Goal: Check status: Check status

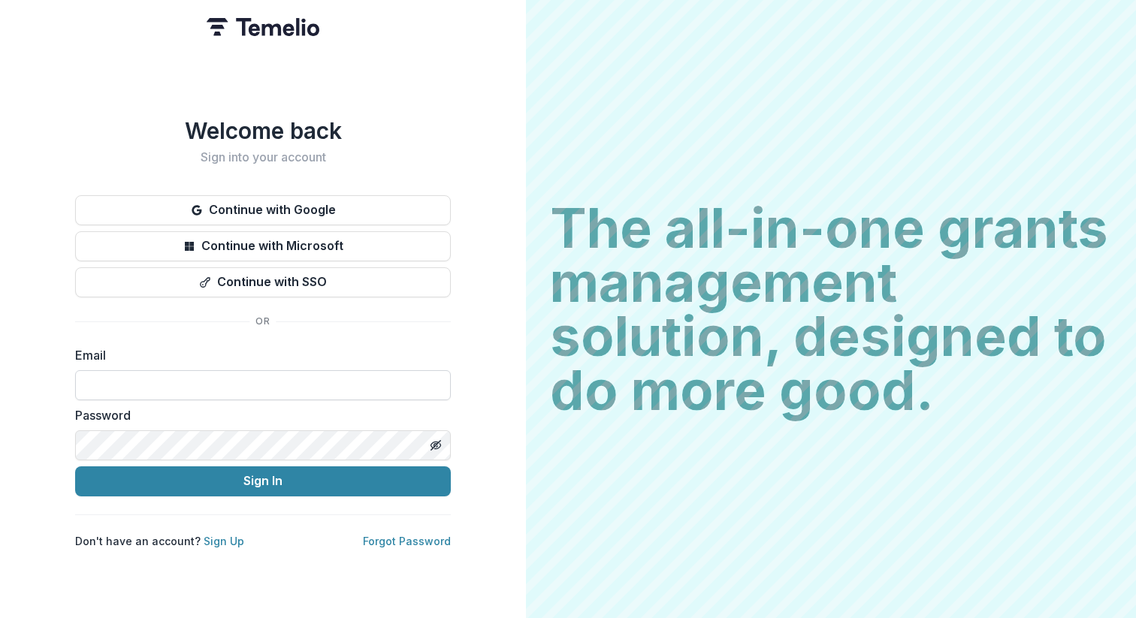
click at [156, 384] on input at bounding box center [263, 385] width 376 height 30
type input "**********"
click at [219, 478] on button "Sign In" at bounding box center [263, 482] width 376 height 30
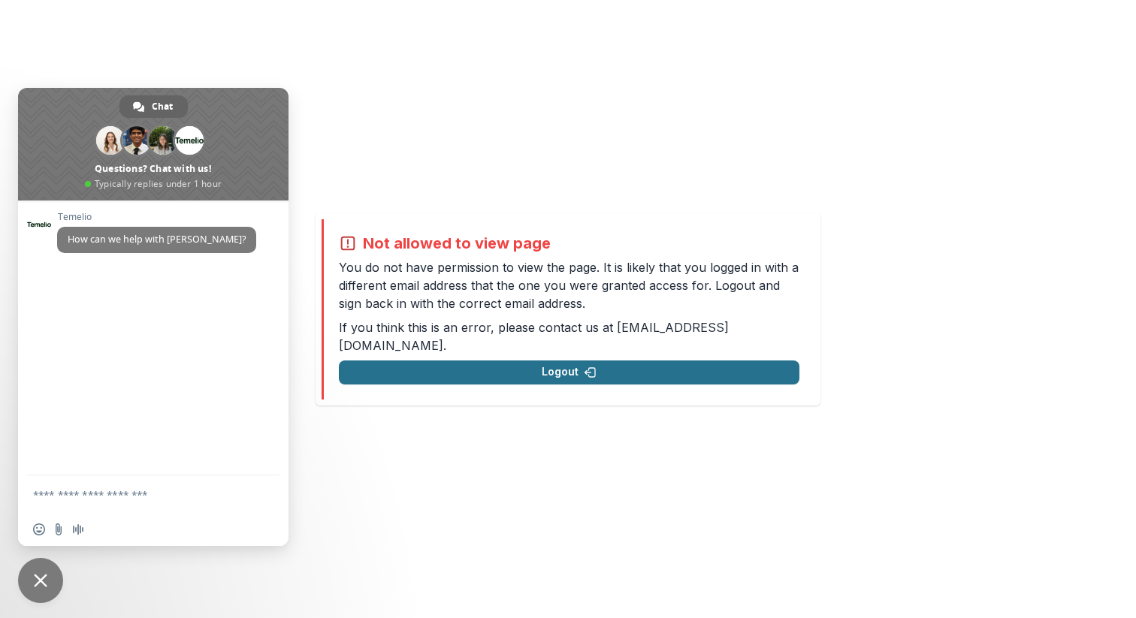
click at [602, 361] on button "Logout" at bounding box center [569, 373] width 461 height 24
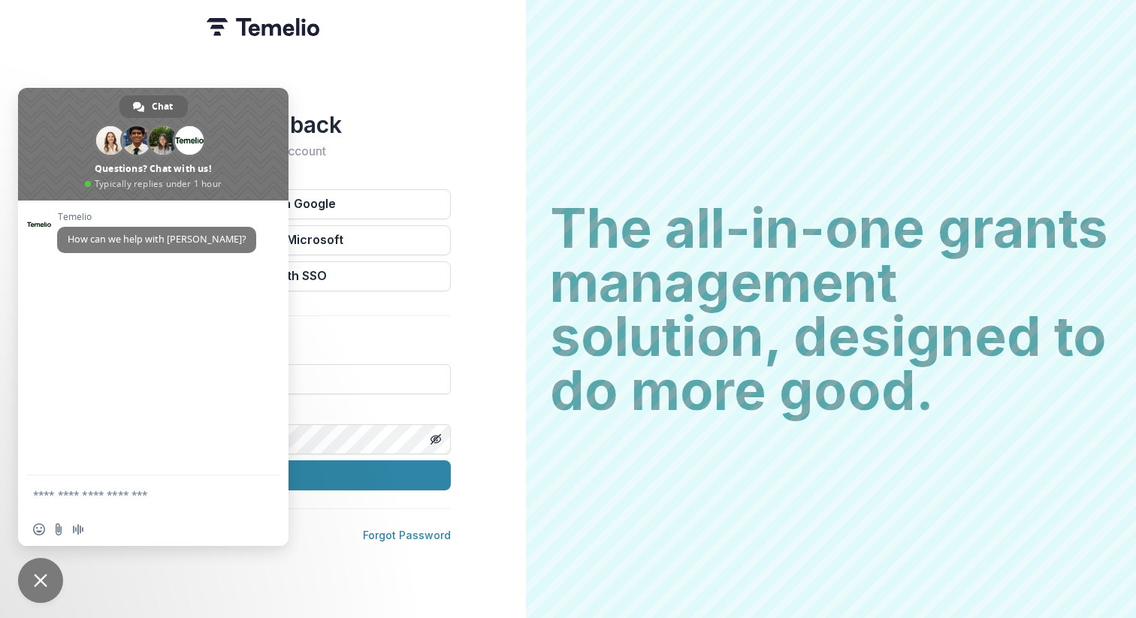
click at [506, 116] on div "Welcome back Sign into your account Continue with Google Continue with Microsof…" at bounding box center [263, 309] width 526 height 618
click at [28, 577] on span "Close chat" at bounding box center [40, 580] width 45 height 45
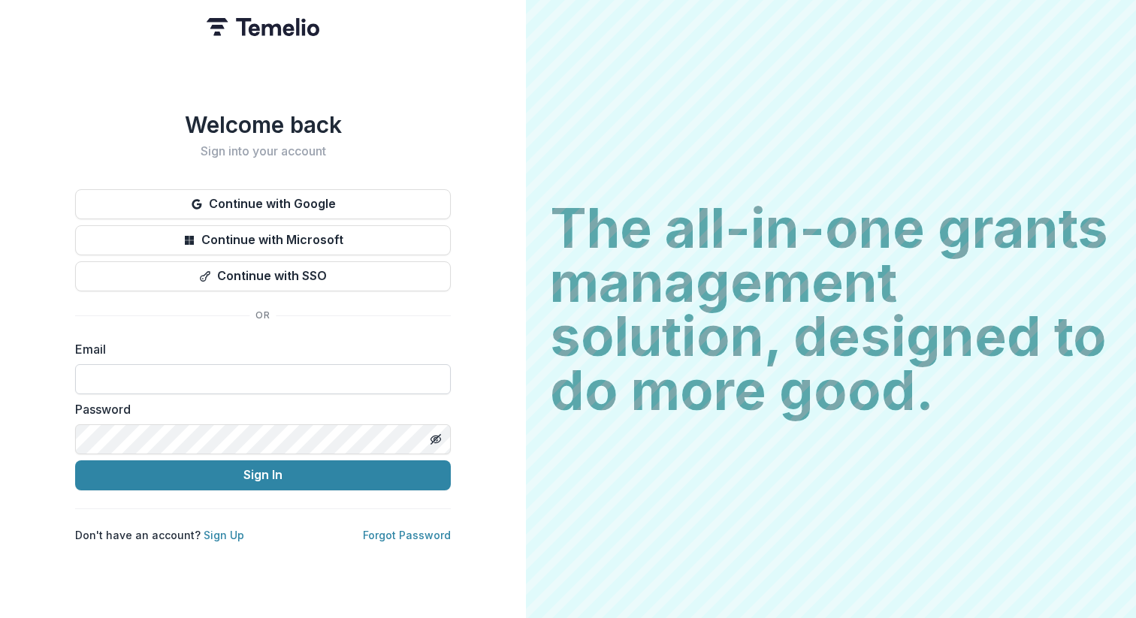
click at [179, 378] on input at bounding box center [263, 379] width 376 height 30
type input "**********"
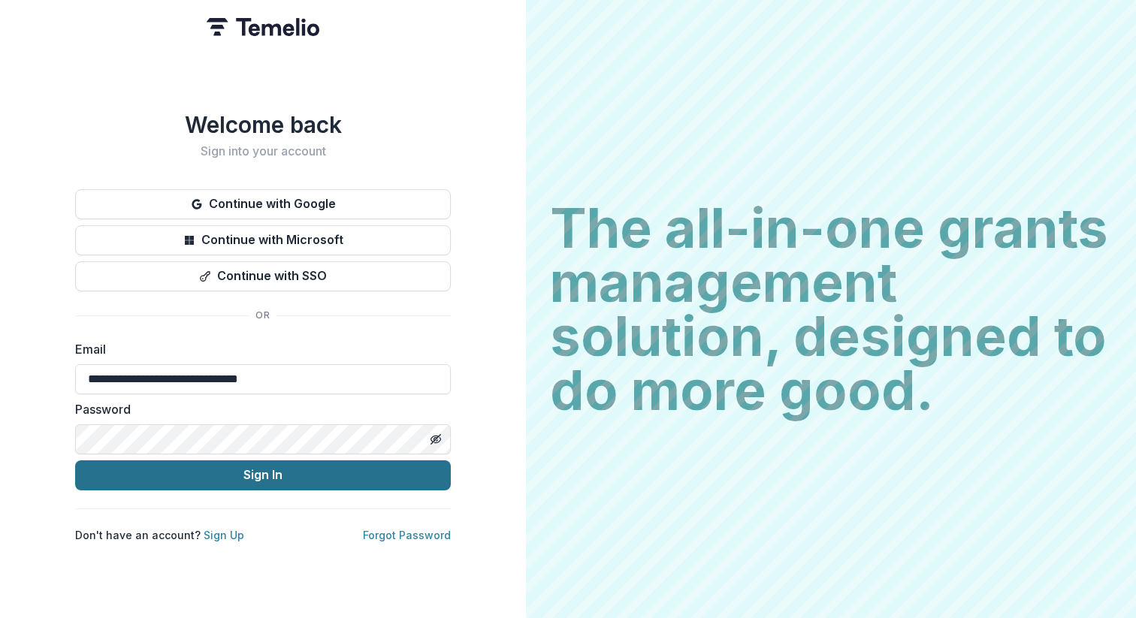
click at [219, 473] on button "Sign In" at bounding box center [263, 476] width 376 height 30
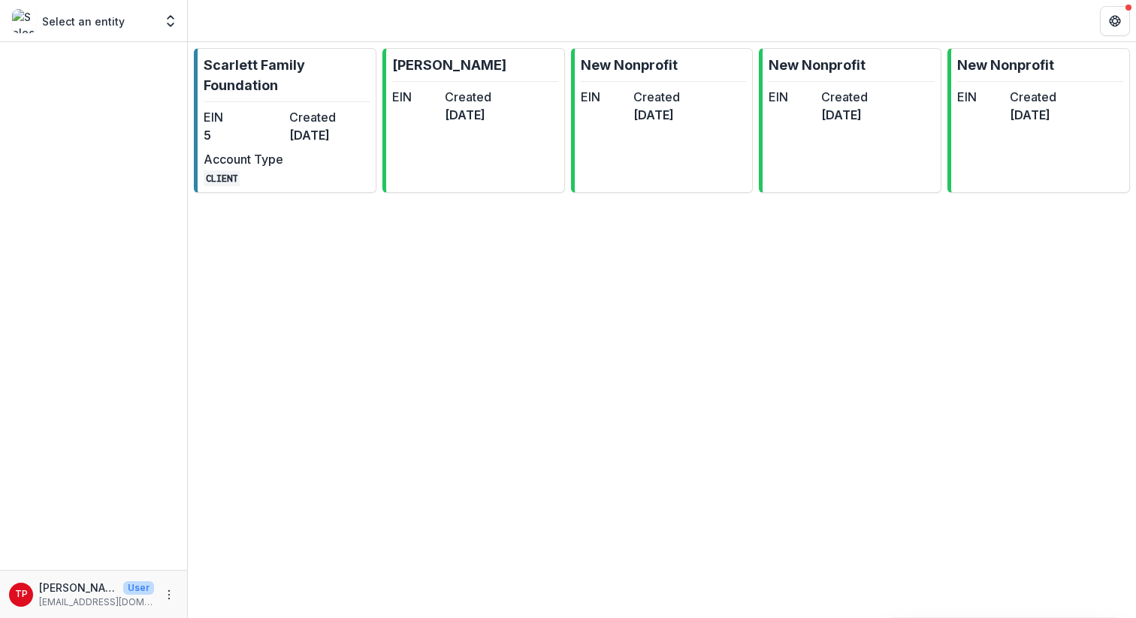
click at [542, 270] on div "Scarlett Family Foundation EIN 5 Created [DATE] Account Type CLIENT [PERSON_NAM…" at bounding box center [662, 330] width 948 height 576
click at [1115, 20] on icon "Get Help" at bounding box center [1115, 21] width 12 height 12
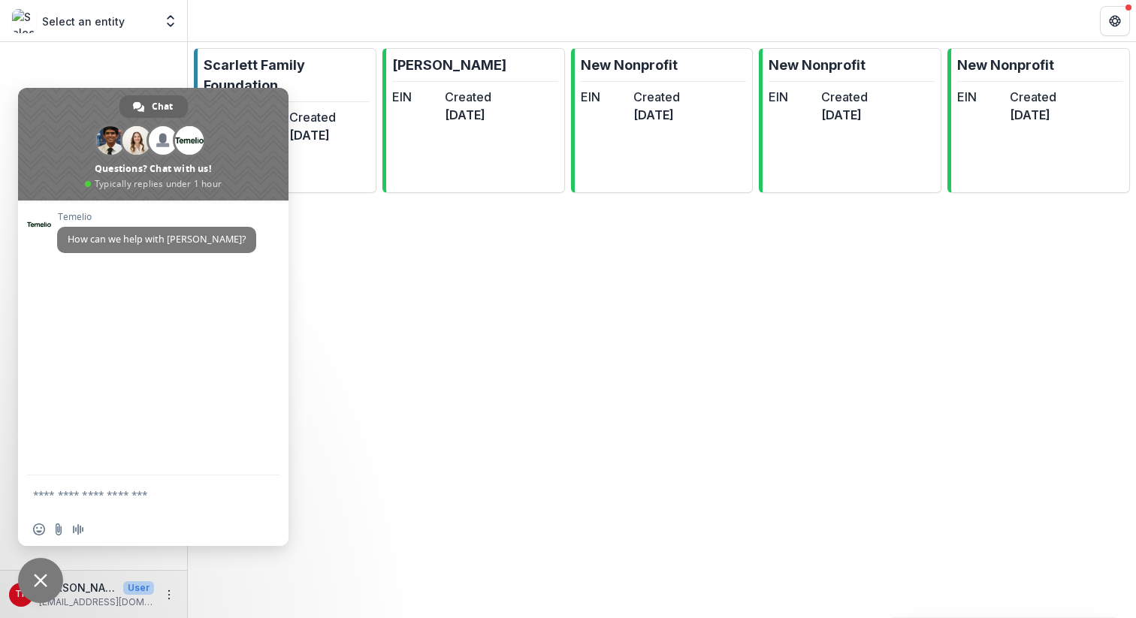
click at [604, 375] on div "Scarlett Family Foundation EIN 5 Created [DATE] Account Type CLIENT [PERSON_NAM…" at bounding box center [662, 330] width 948 height 576
click at [43, 574] on span "Close chat" at bounding box center [41, 581] width 14 height 14
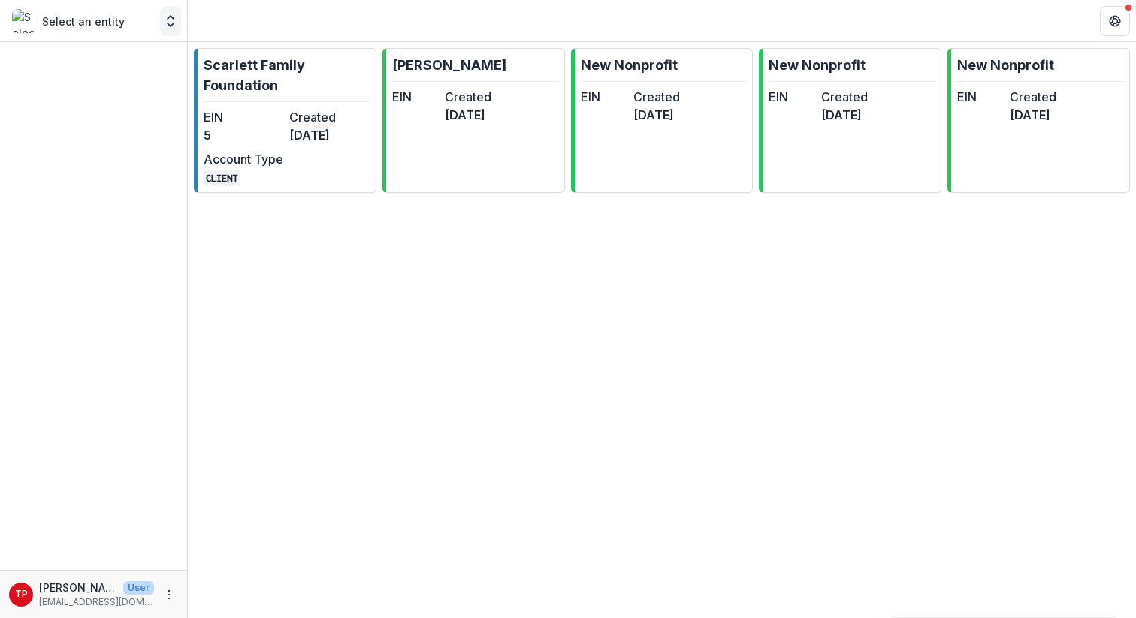
click at [169, 22] on icon "Open entity switcher" at bounding box center [170, 21] width 15 height 15
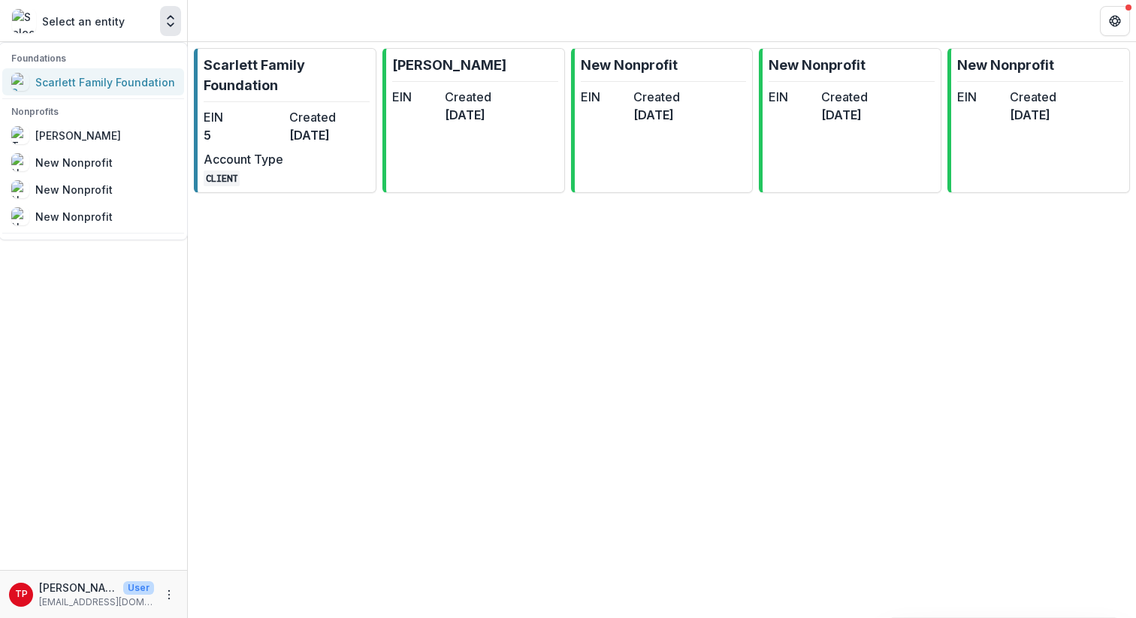
click at [89, 80] on div "Scarlett Family Foundation" at bounding box center [105, 82] width 140 height 16
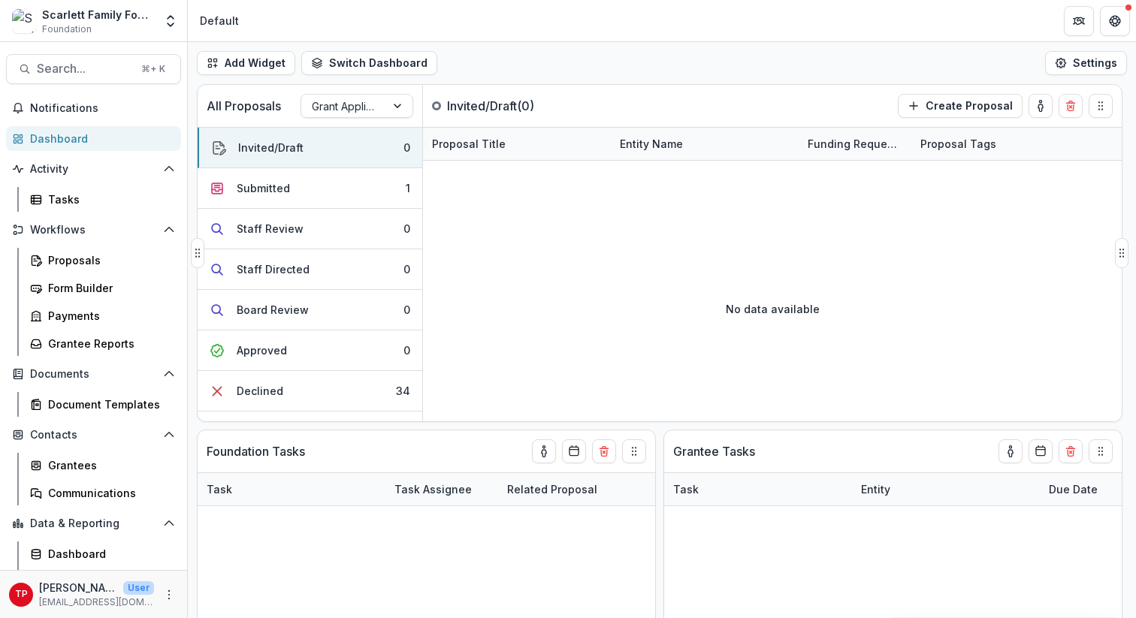
click at [592, 259] on div "No data available" at bounding box center [772, 308] width 699 height 225
click at [92, 72] on span "Search..." at bounding box center [84, 69] width 95 height 14
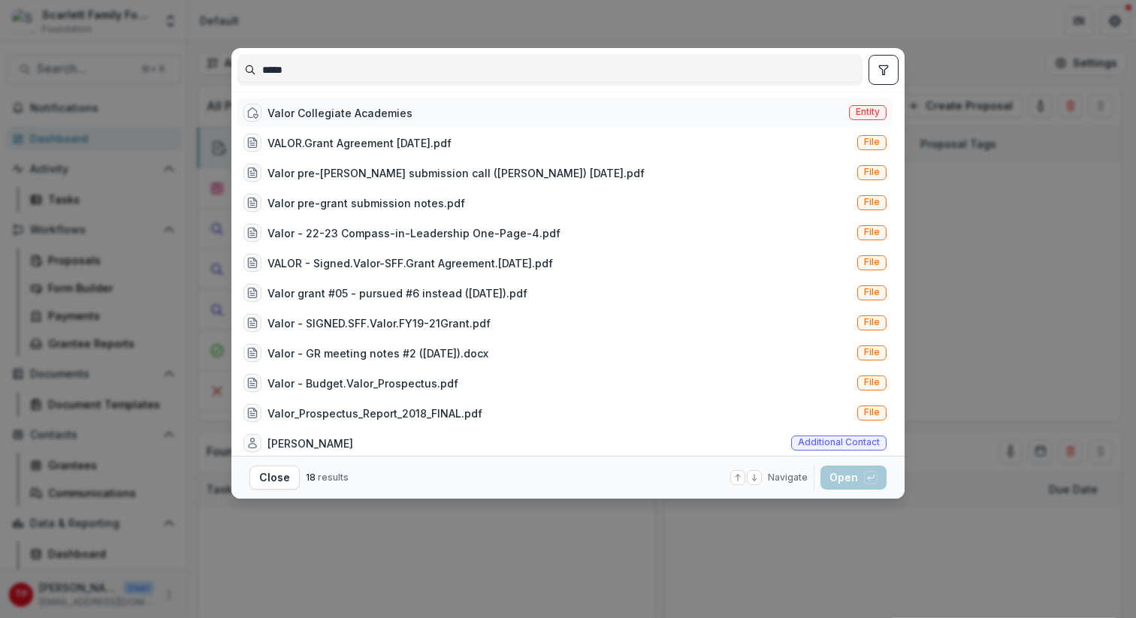
type input "*****"
click at [310, 108] on div "Valor Collegiate Academies" at bounding box center [339, 113] width 145 height 16
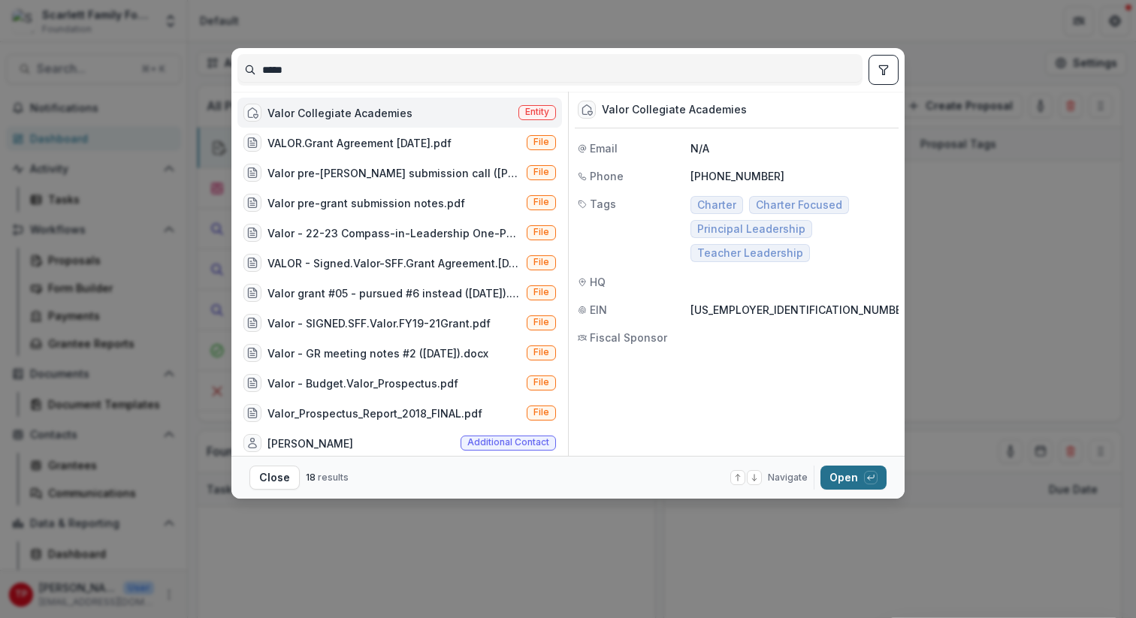
click at [840, 480] on button "Open with enter key" at bounding box center [853, 478] width 66 height 24
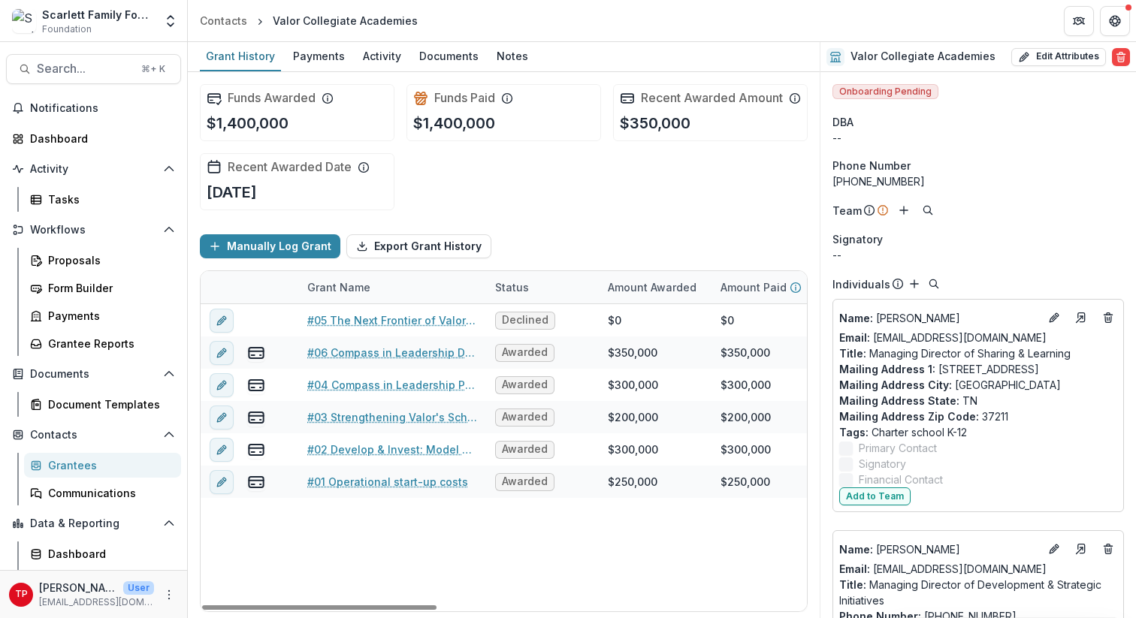
click at [364, 295] on div "Grant Name" at bounding box center [338, 287] width 81 height 16
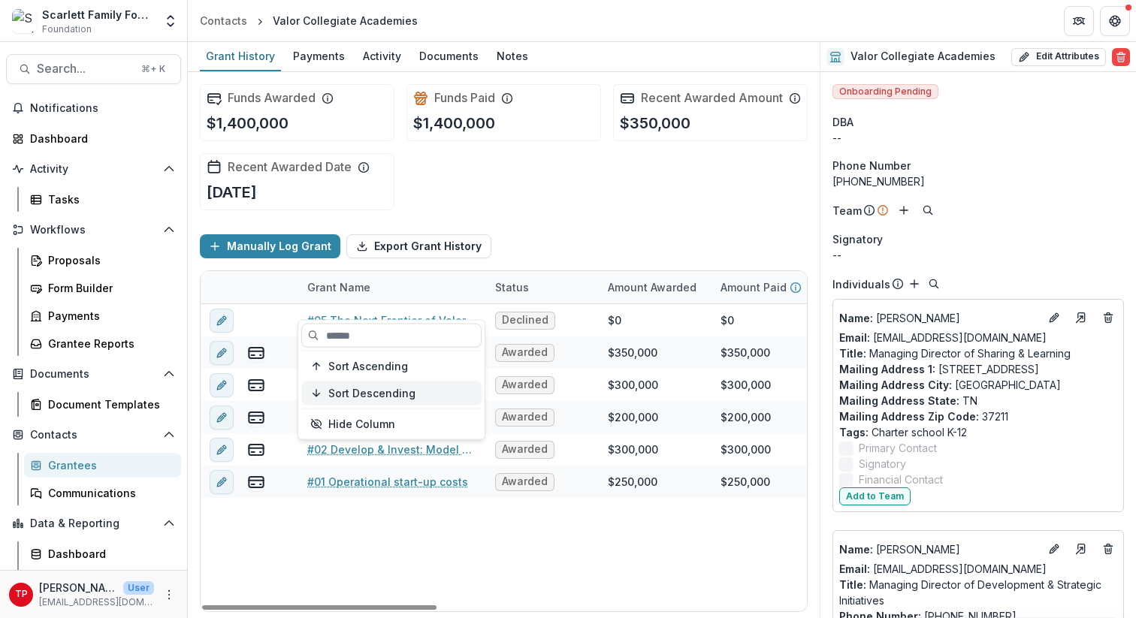
click at [394, 393] on span "Sort Descending" at bounding box center [371, 393] width 87 height 13
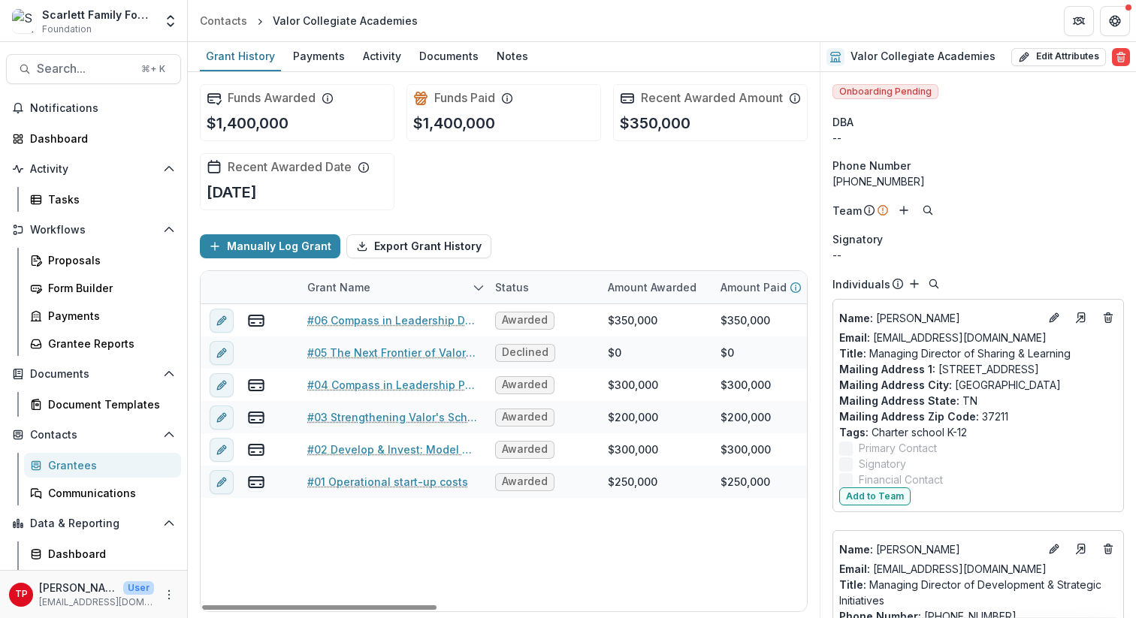
click at [415, 534] on div "#06 Compass in Leadership Diploma Project (2-yrs) Awarded $350,000 $350,000 $0 …" at bounding box center [982, 457] width 1563 height 307
click at [479, 294] on icon "sorted descending" at bounding box center [479, 288] width 12 height 12
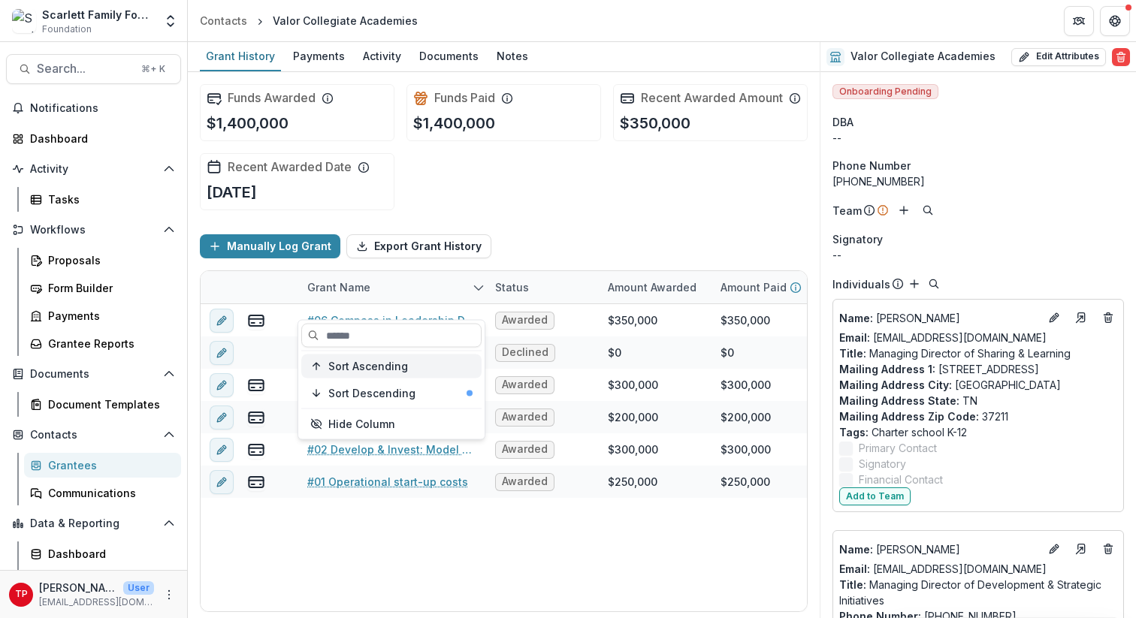
click at [397, 365] on span "Sort Ascending" at bounding box center [368, 366] width 80 height 13
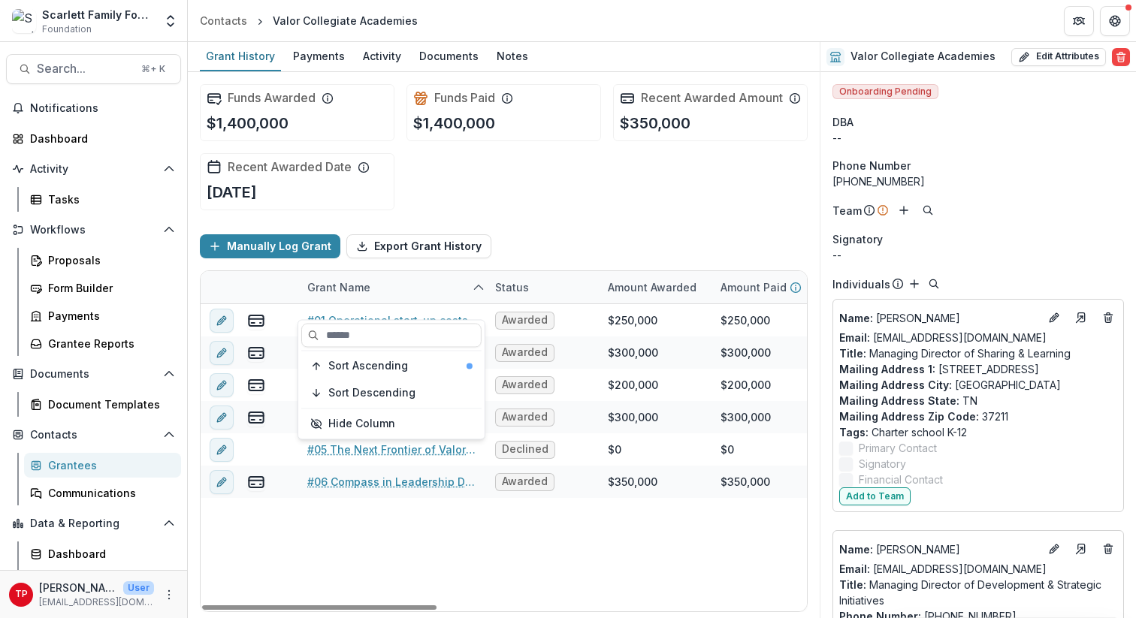
click at [478, 574] on div "#01 Operational start-up costs Awarded $250,000 $250,000 $0 [DATE] [DATE] $250,…" at bounding box center [982, 457] width 1563 height 307
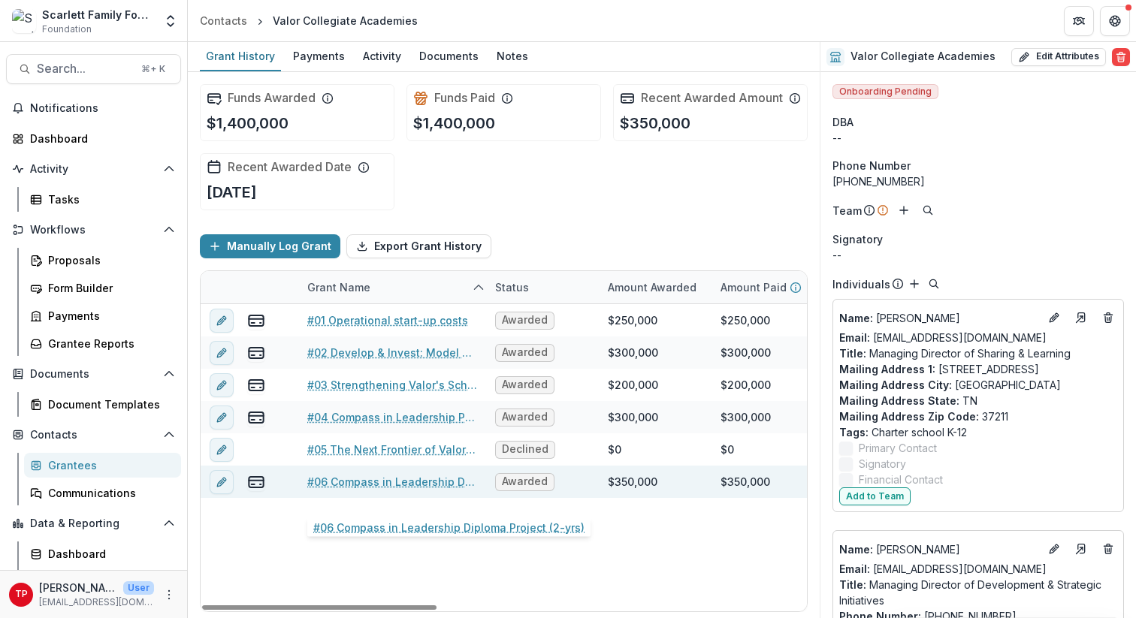
click at [349, 490] on link "#06 Compass in Leadership Diploma Project (2-yrs)" at bounding box center [392, 482] width 170 height 16
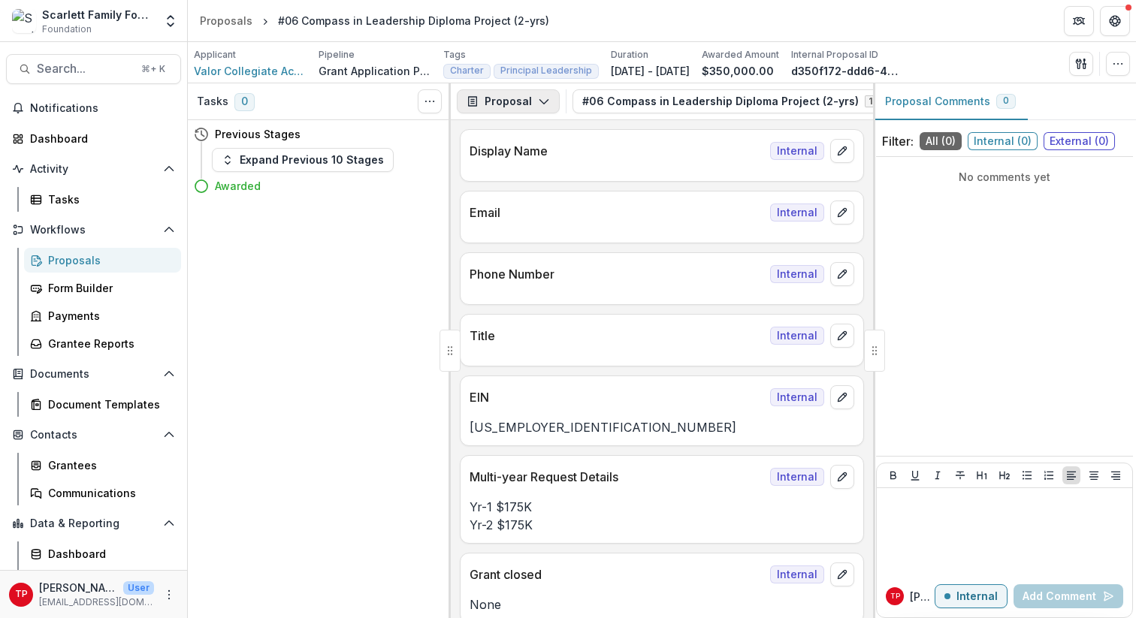
click at [540, 102] on icon "button" at bounding box center [544, 101] width 12 height 12
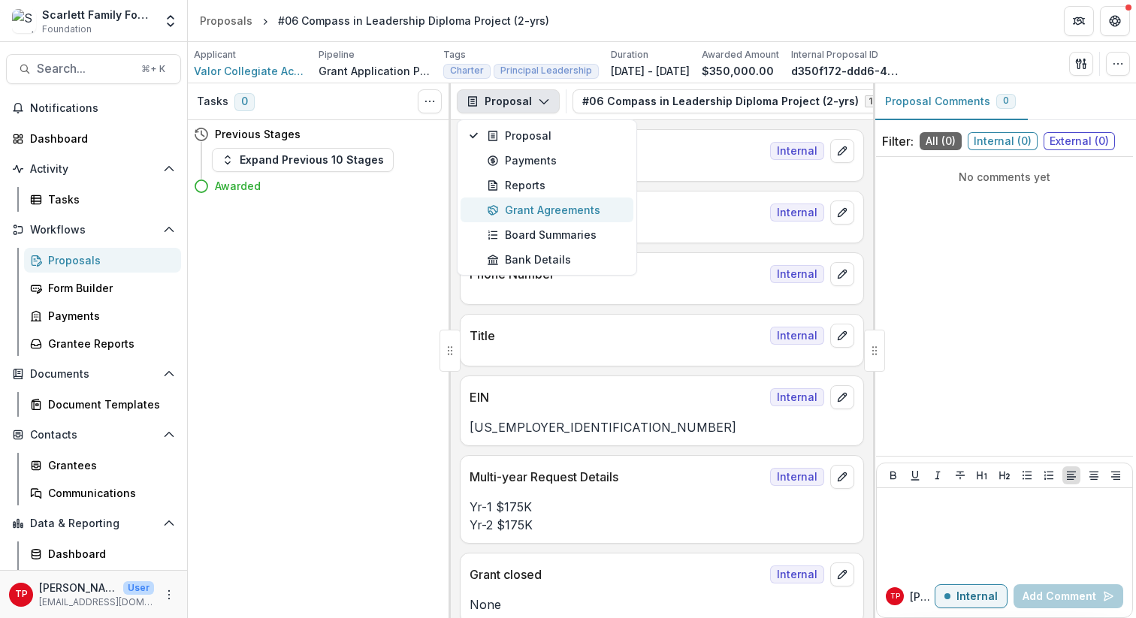
click at [539, 212] on div "Grant Agreements" at bounding box center [555, 210] width 137 height 16
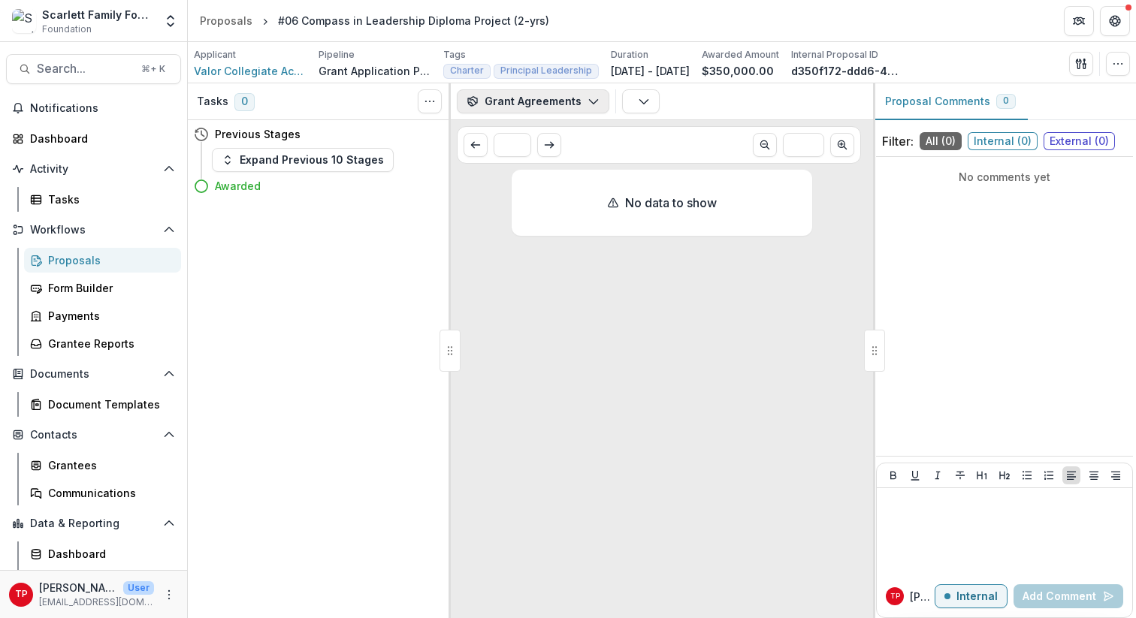
click at [589, 102] on icon "button" at bounding box center [594, 101] width 12 height 12
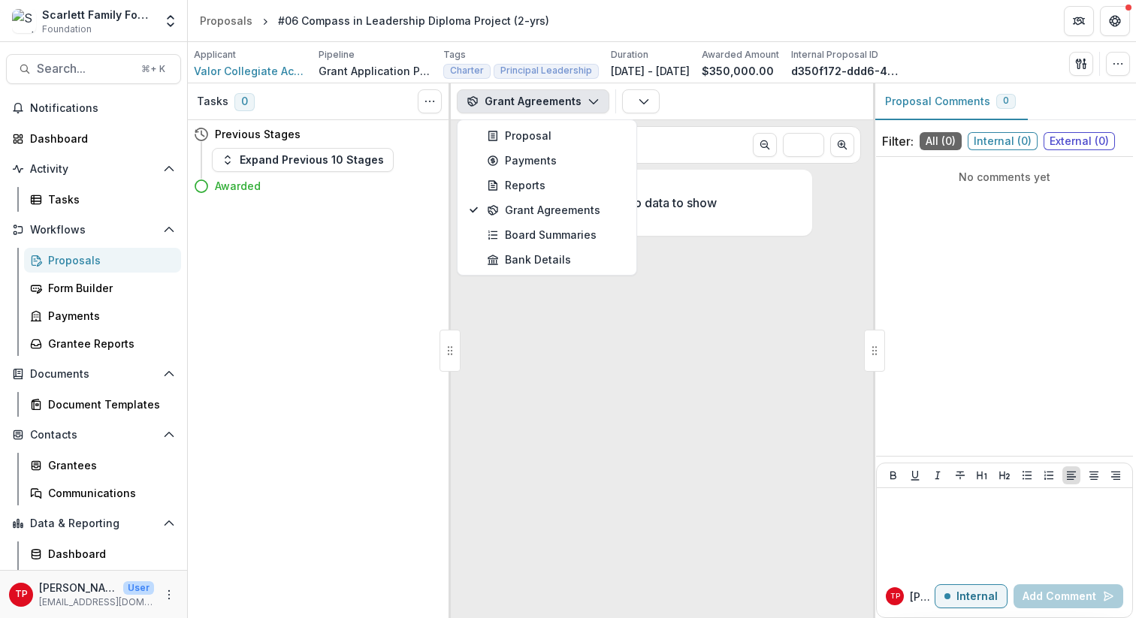
click at [589, 102] on icon "button" at bounding box center [594, 101] width 12 height 12
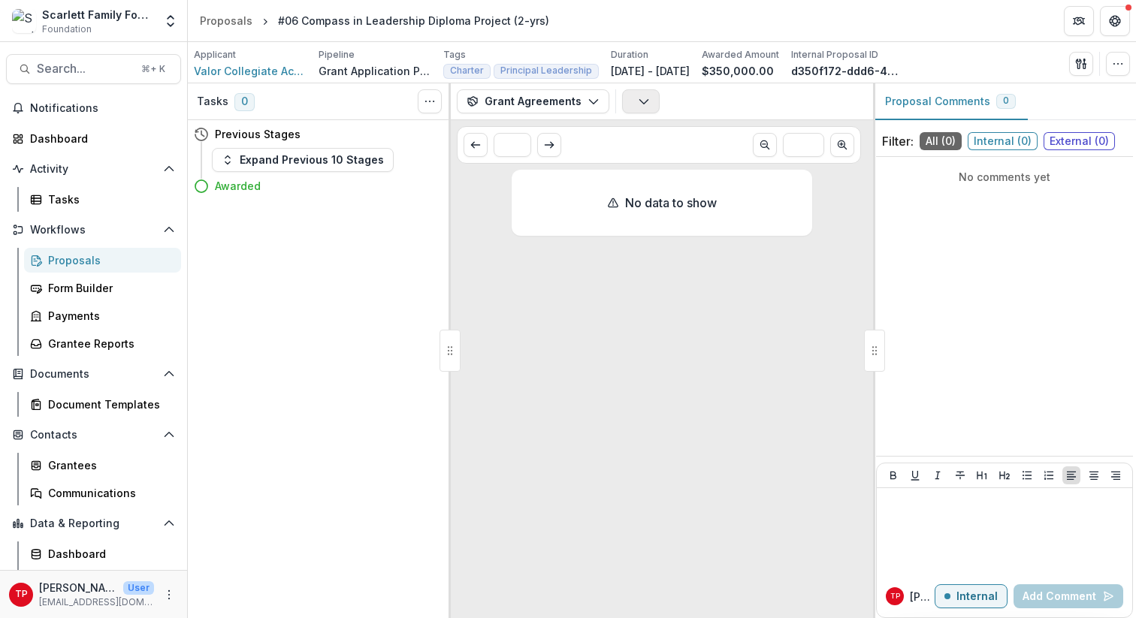
click at [642, 103] on icon "button" at bounding box center [644, 101] width 12 height 12
click at [550, 145] on line "Scroll to next page" at bounding box center [549, 145] width 8 height 0
click at [477, 139] on icon "Scroll to previous page" at bounding box center [476, 145] width 12 height 12
click at [589, 100] on icon "button" at bounding box center [594, 101] width 12 height 12
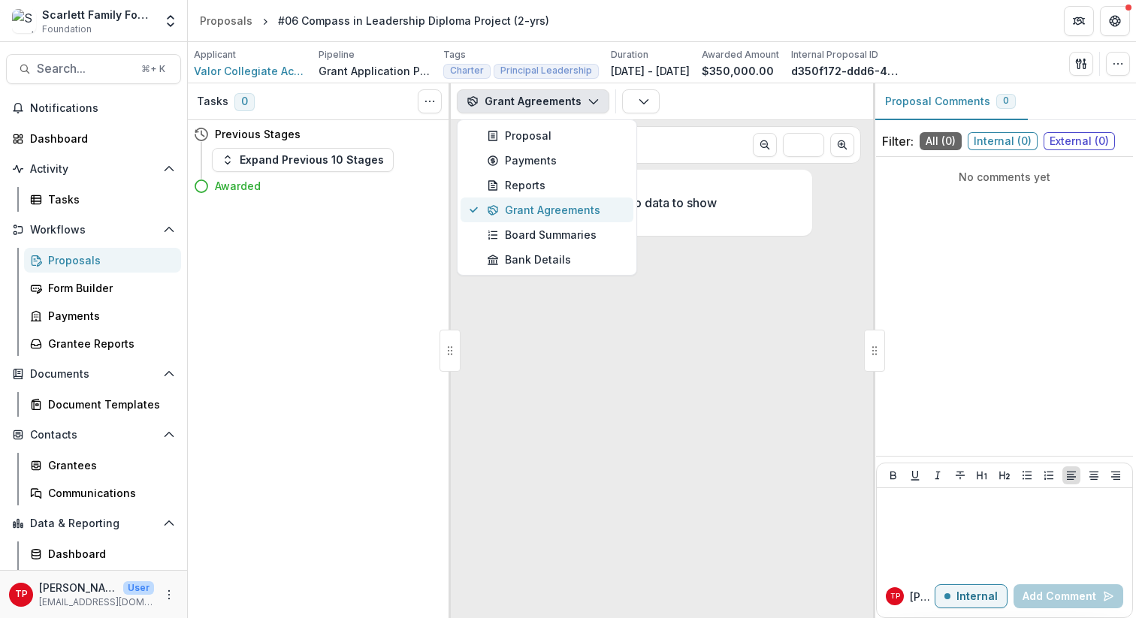
click at [567, 207] on div "Grant Agreements" at bounding box center [555, 210] width 137 height 16
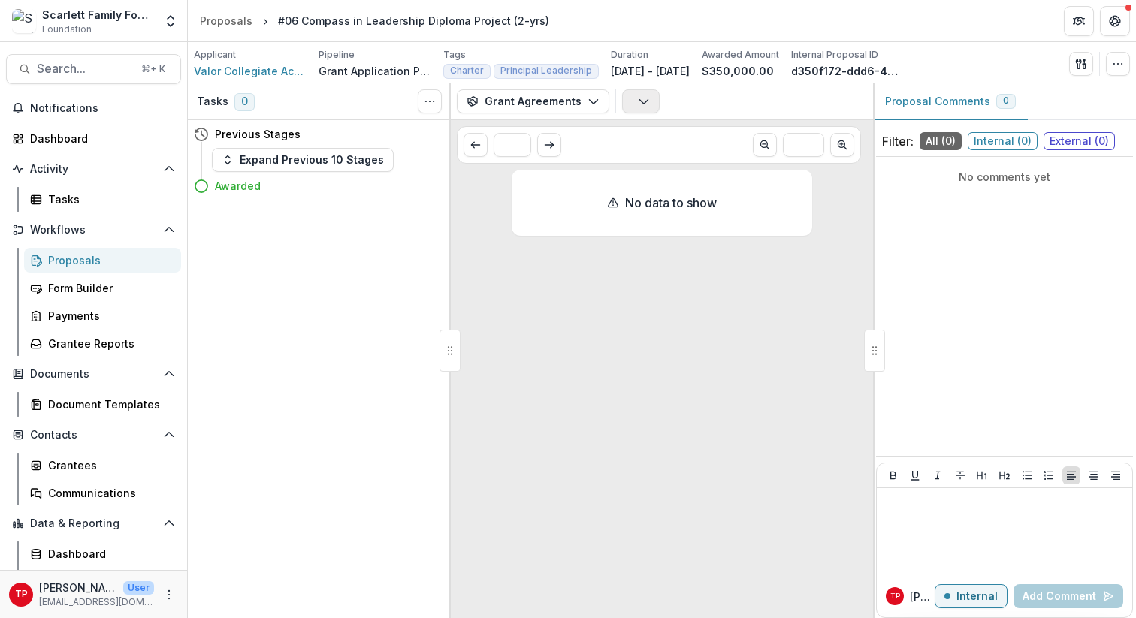
click at [641, 106] on icon "button" at bounding box center [644, 101] width 12 height 12
click at [645, 131] on p "Agreements" at bounding box center [708, 136] width 155 height 14
click at [616, 303] on div "No data to show" at bounding box center [662, 391] width 301 height 443
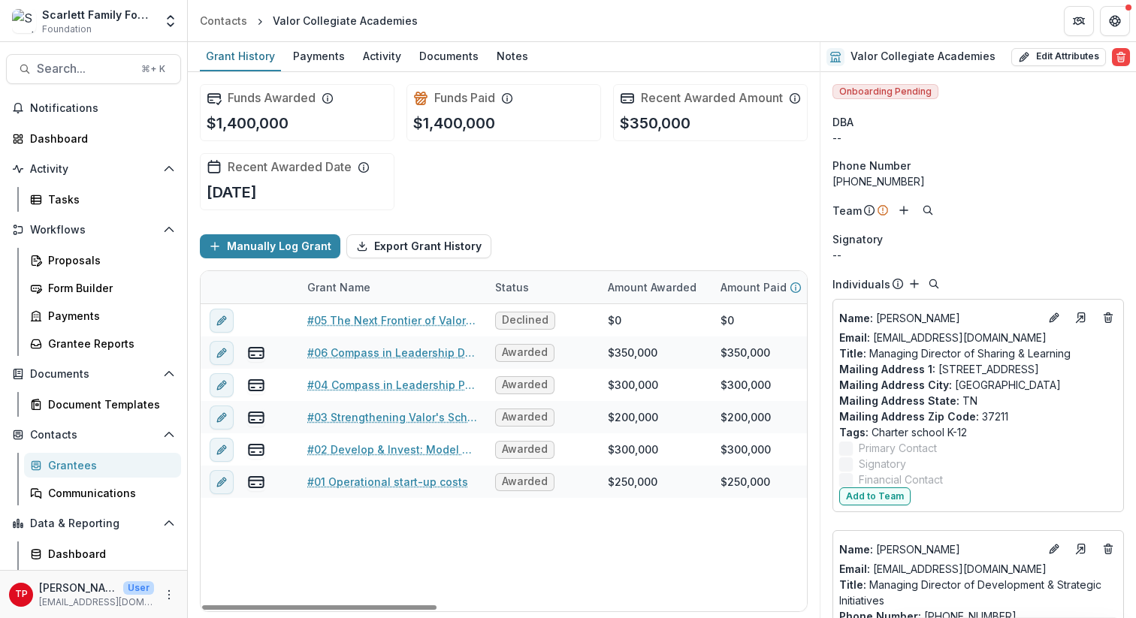
click at [454, 298] on div "Grant Name" at bounding box center [392, 287] width 188 height 32
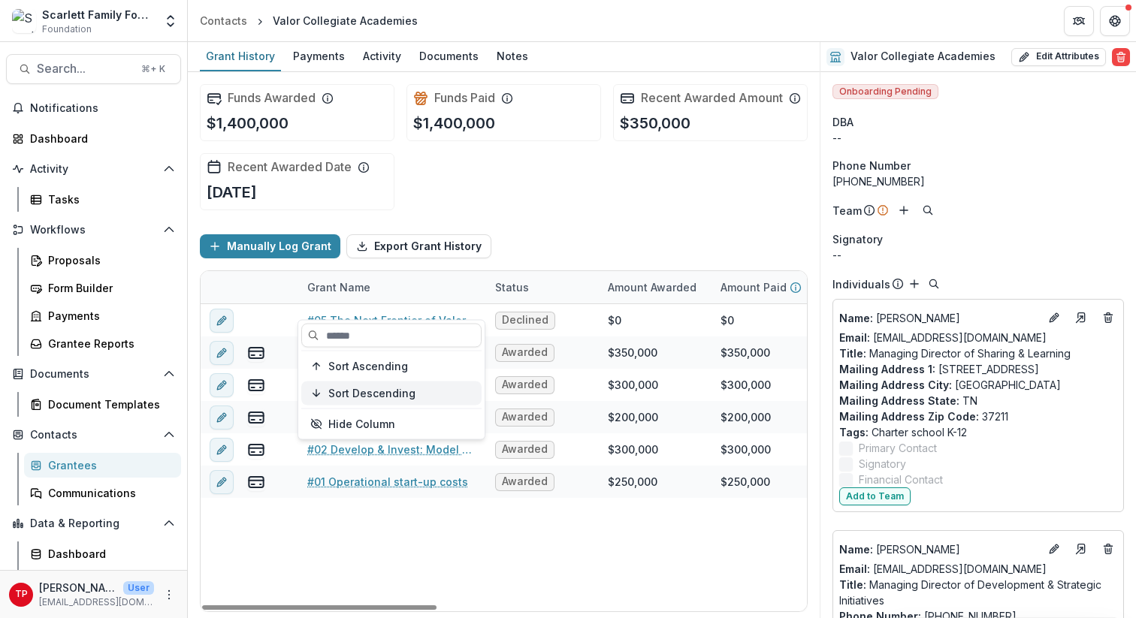
click at [392, 396] on span "Sort Descending" at bounding box center [371, 393] width 87 height 13
click at [481, 294] on icon "sorted descending" at bounding box center [479, 288] width 12 height 12
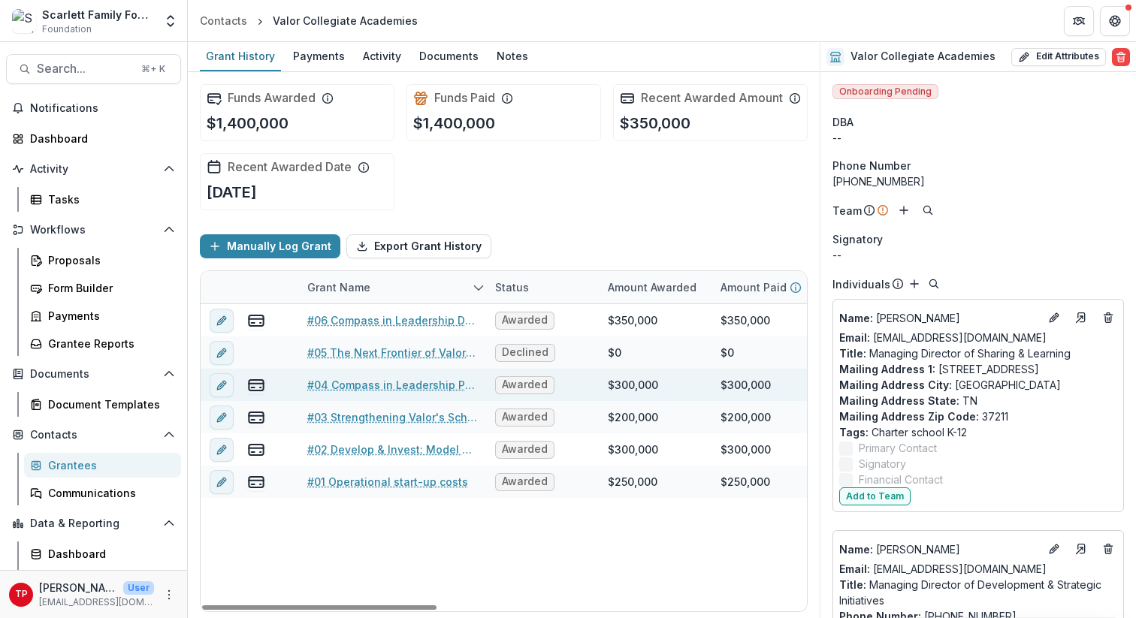
click at [388, 393] on link "#04 Compass in Leadership Programming and R&D Support" at bounding box center [392, 385] width 170 height 16
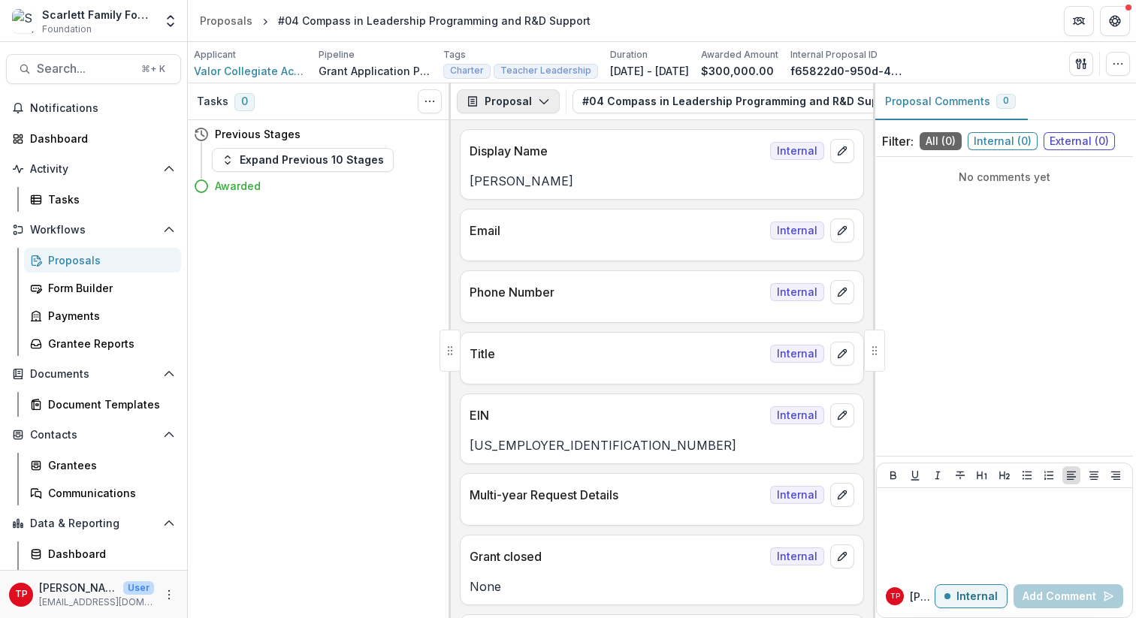
click at [542, 101] on icon "button" at bounding box center [544, 101] width 12 height 12
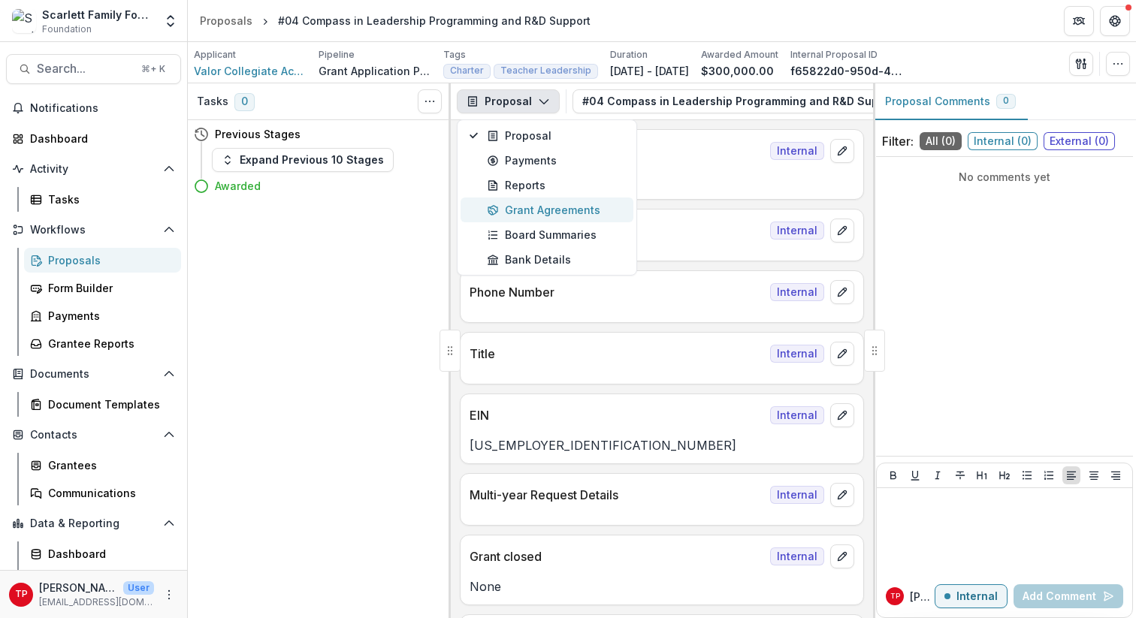
click at [542, 207] on div "Grant Agreements" at bounding box center [555, 210] width 137 height 16
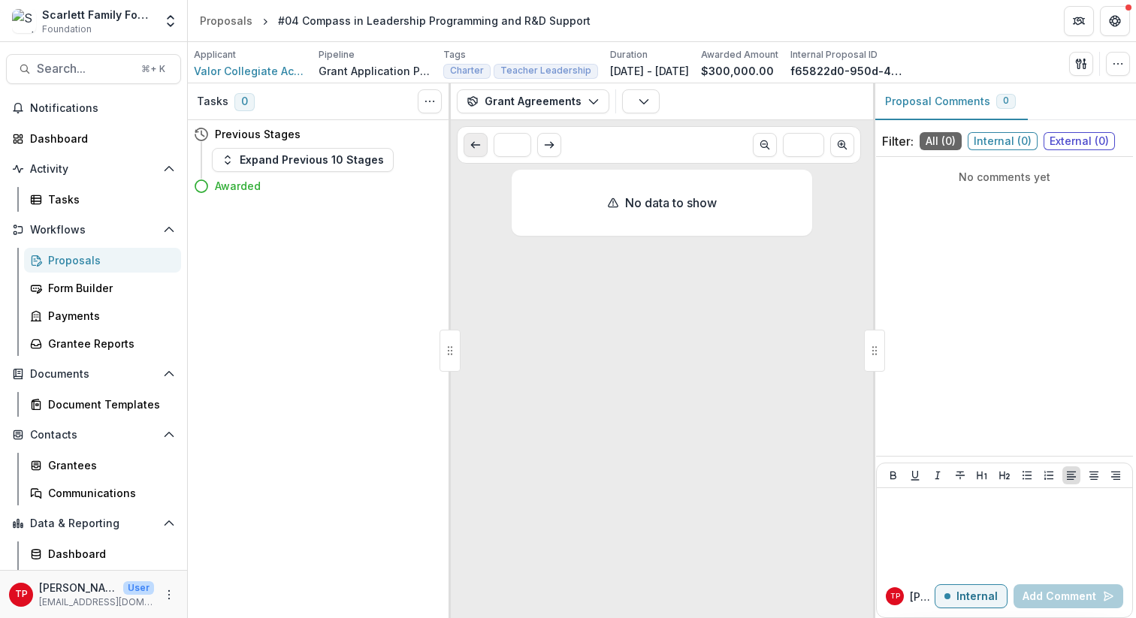
click at [476, 142] on icon "Scroll to previous page" at bounding box center [476, 145] width 12 height 12
click at [591, 100] on icon "button" at bounding box center [594, 101] width 12 height 12
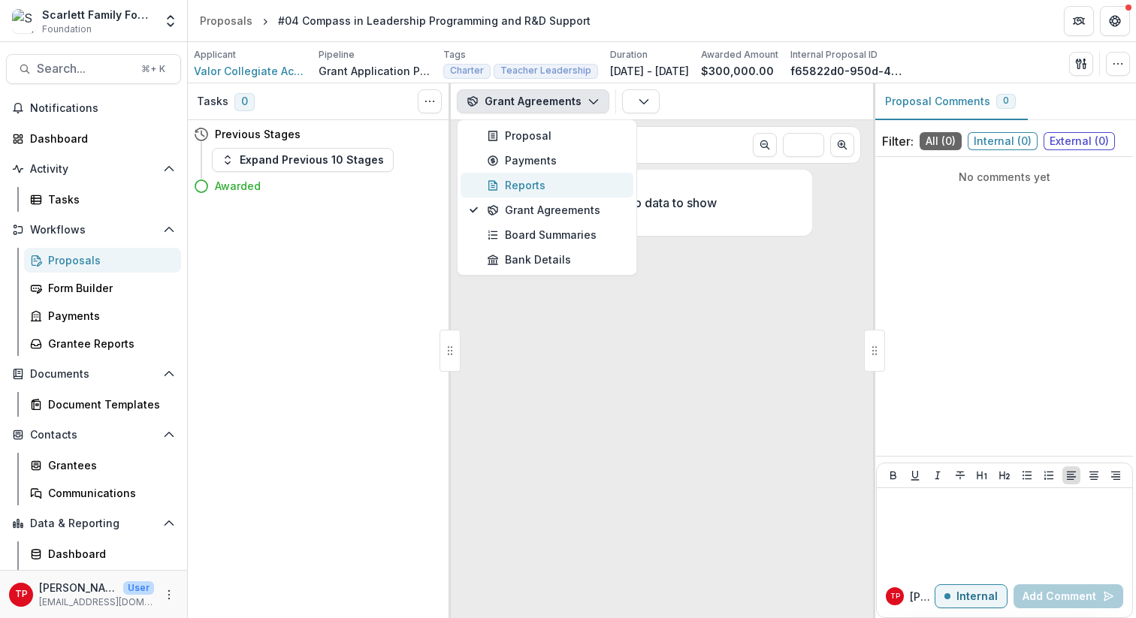
click at [526, 184] on div "Reports" at bounding box center [555, 185] width 137 height 16
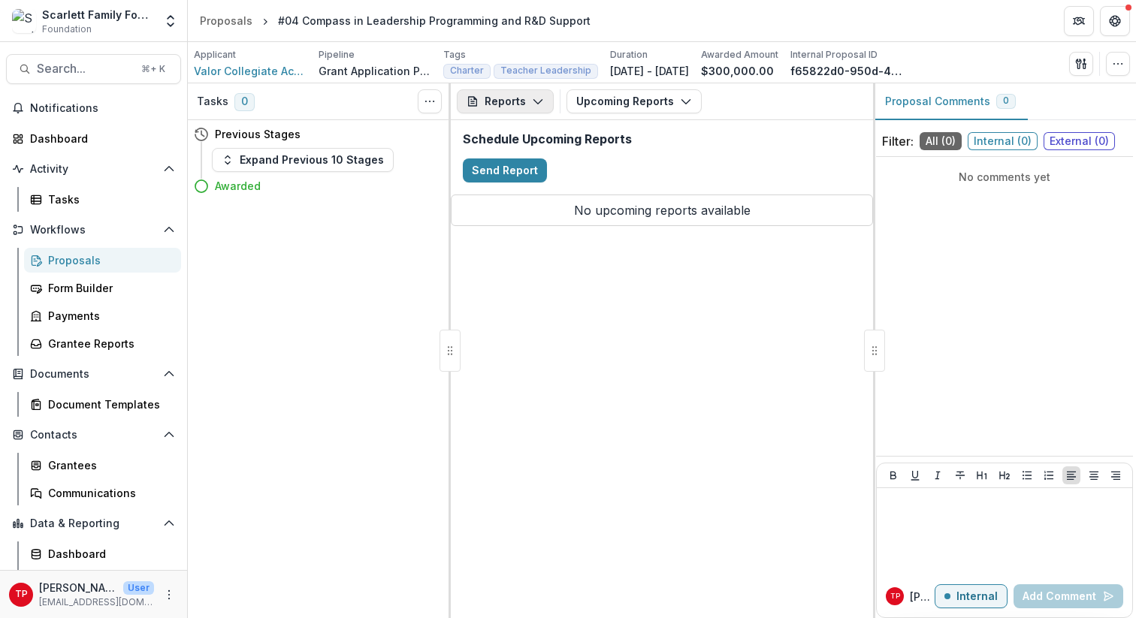
click at [539, 101] on polyline "button" at bounding box center [537, 102] width 8 height 5
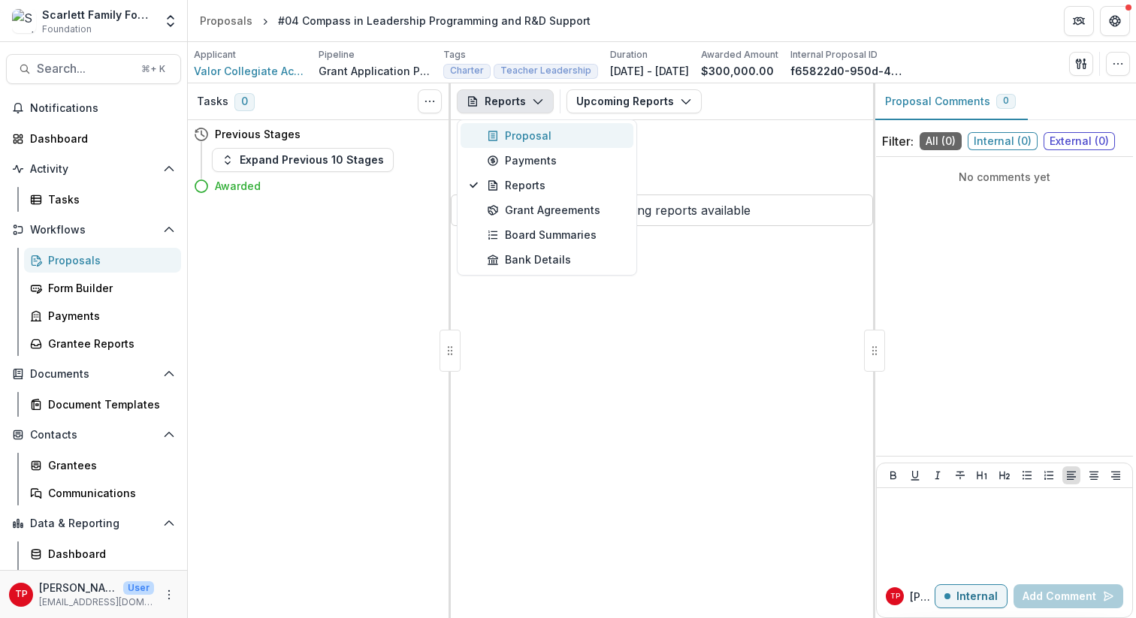
click at [515, 135] on div "Proposal" at bounding box center [555, 136] width 137 height 16
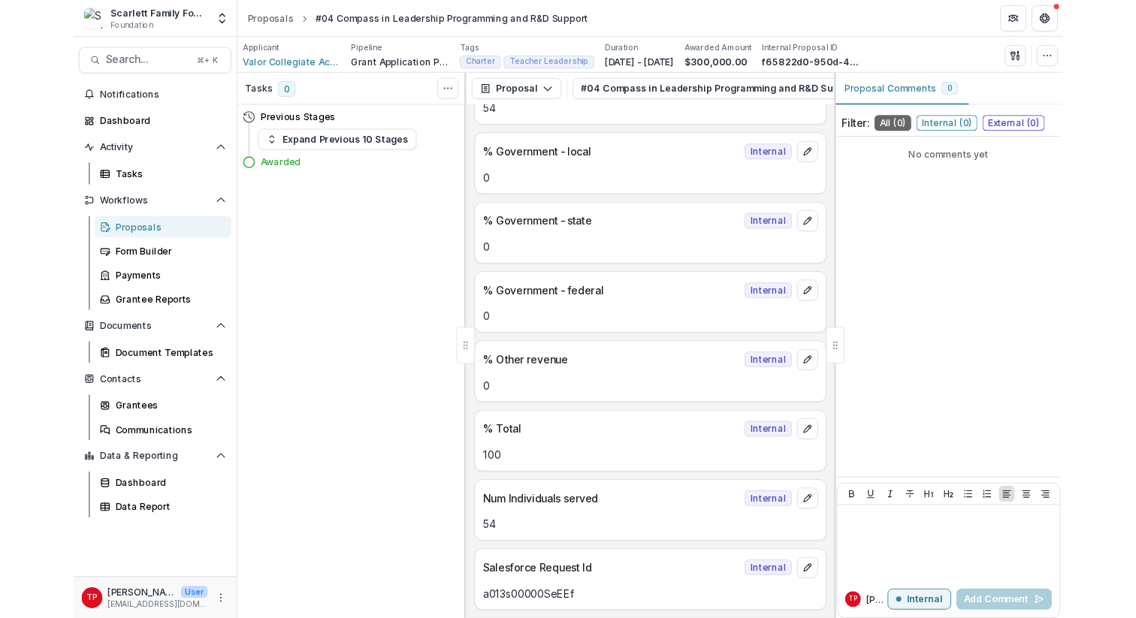
scroll to position [12024, 0]
